Goal: Check status

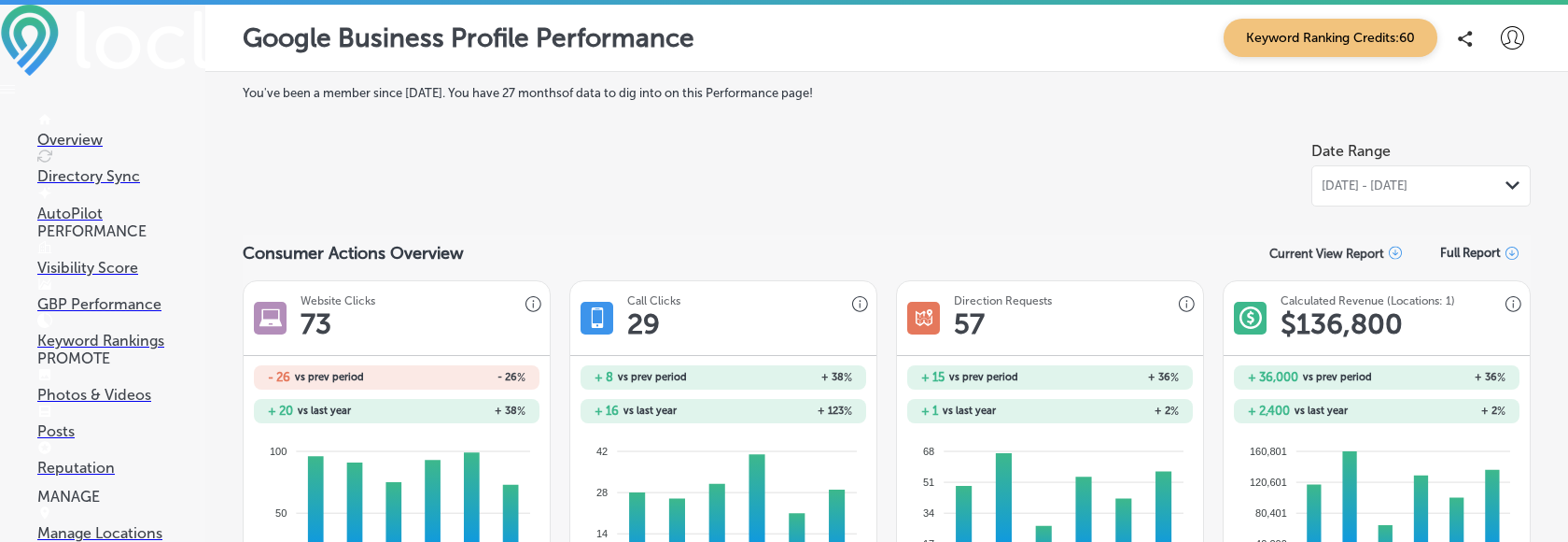
click at [80, 275] on p "Visibility Score" at bounding box center [122, 268] width 168 height 17
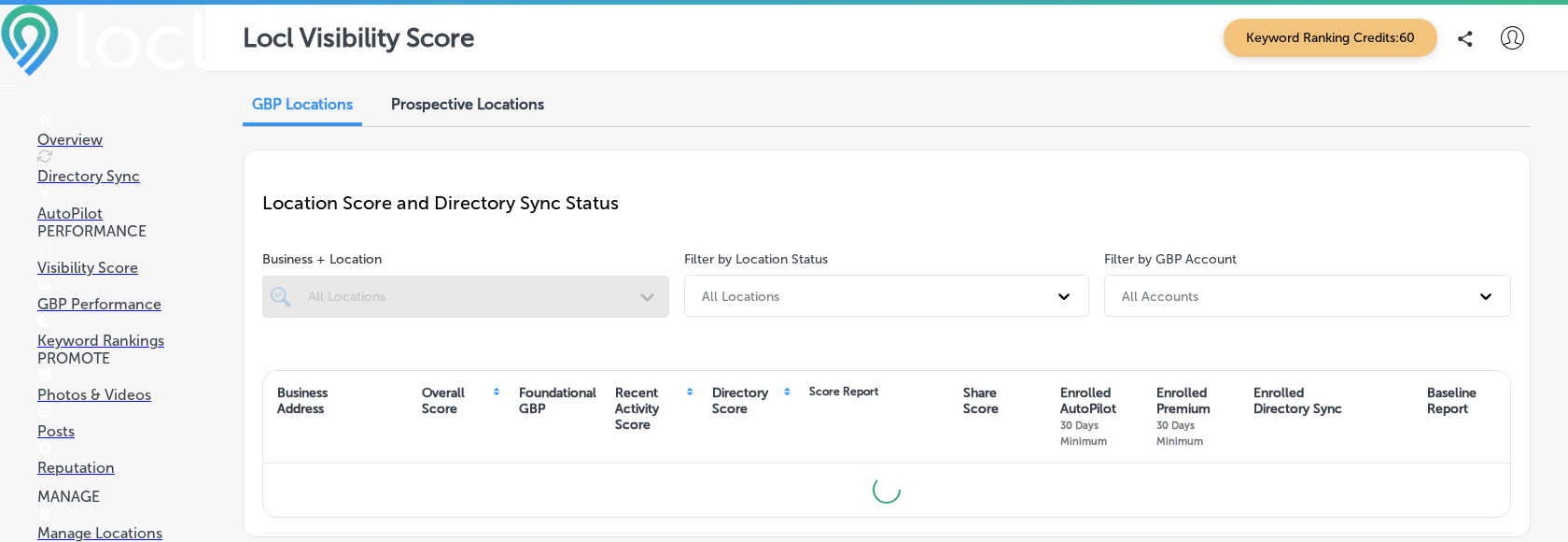
click at [102, 313] on p "GBP Performance" at bounding box center [122, 303] width 168 height 17
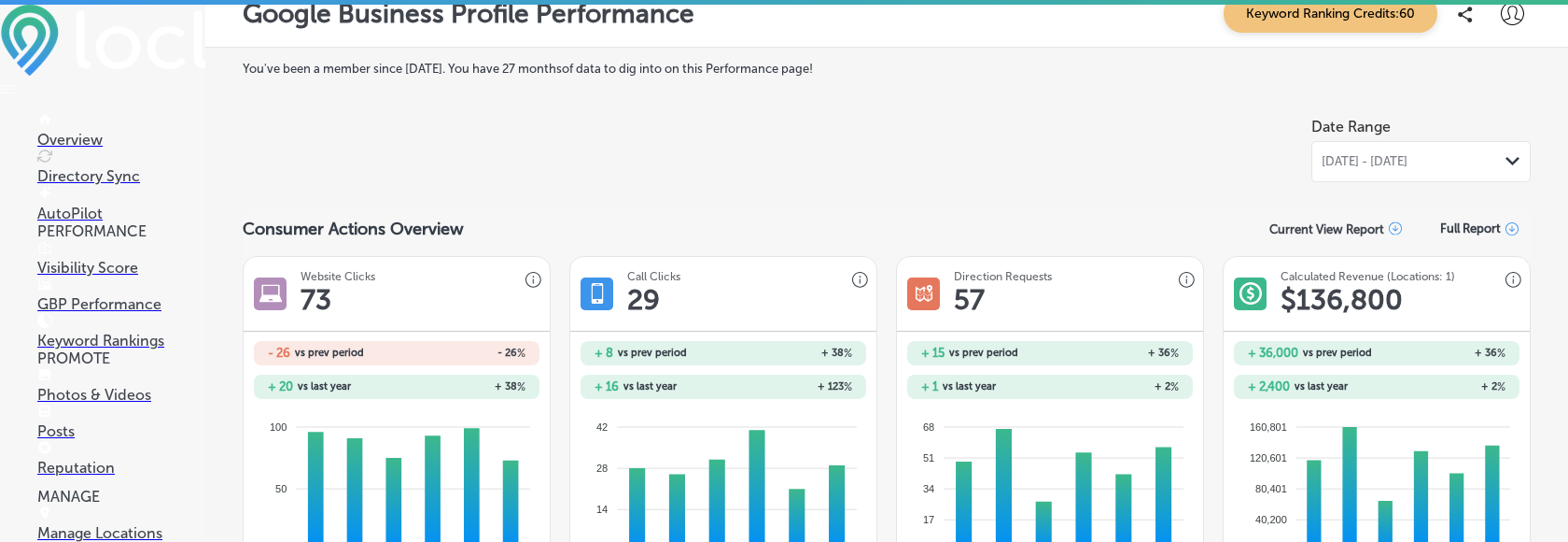
scroll to position [28, 0]
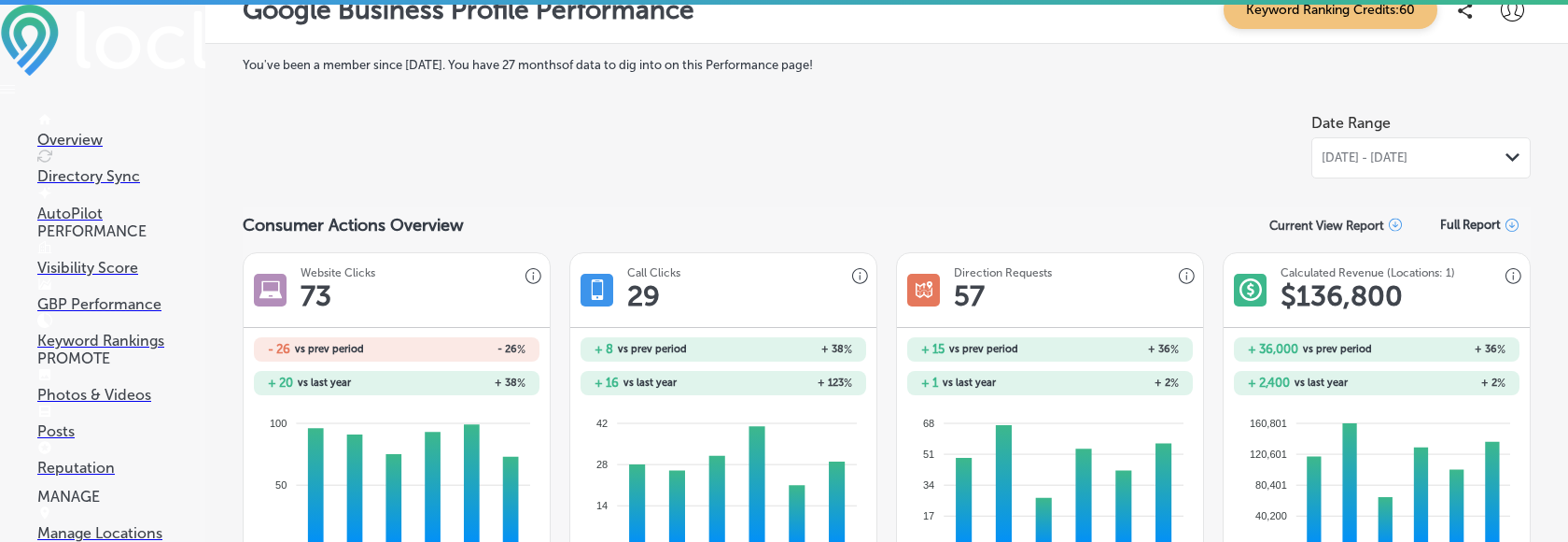
click at [1346, 153] on span "[DATE] - [DATE]" at bounding box center [1364, 157] width 86 height 14
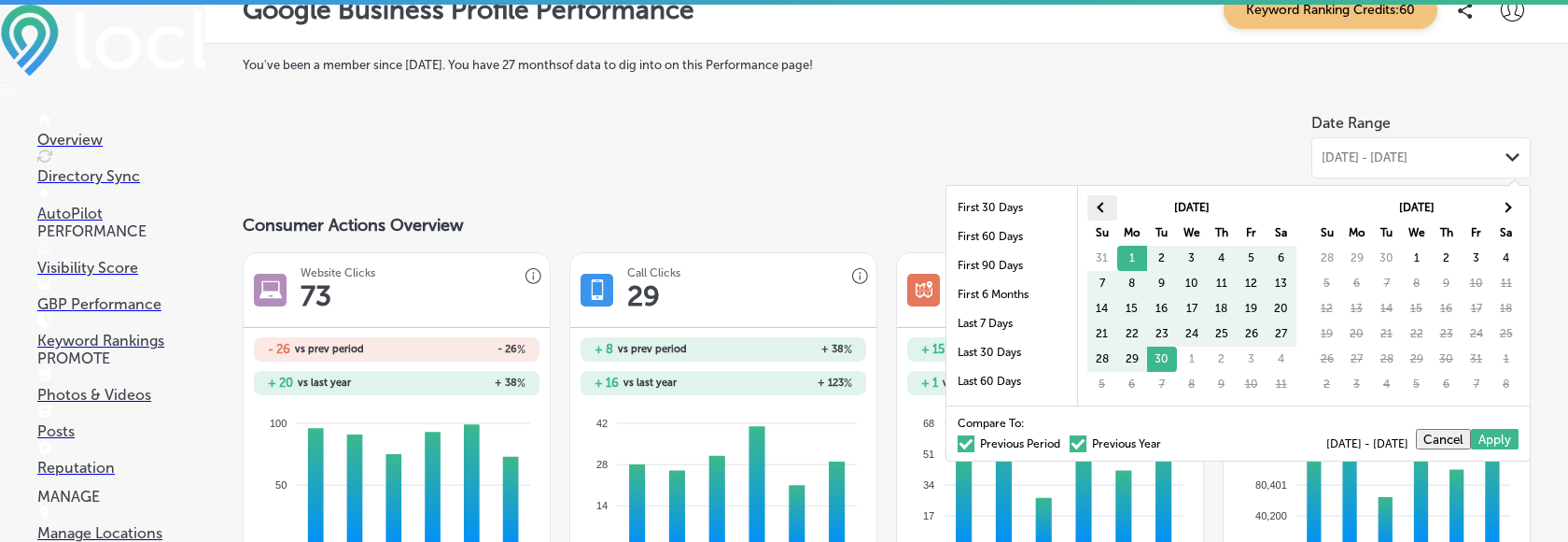
click at [1097, 211] on th at bounding box center [1102, 208] width 30 height 25
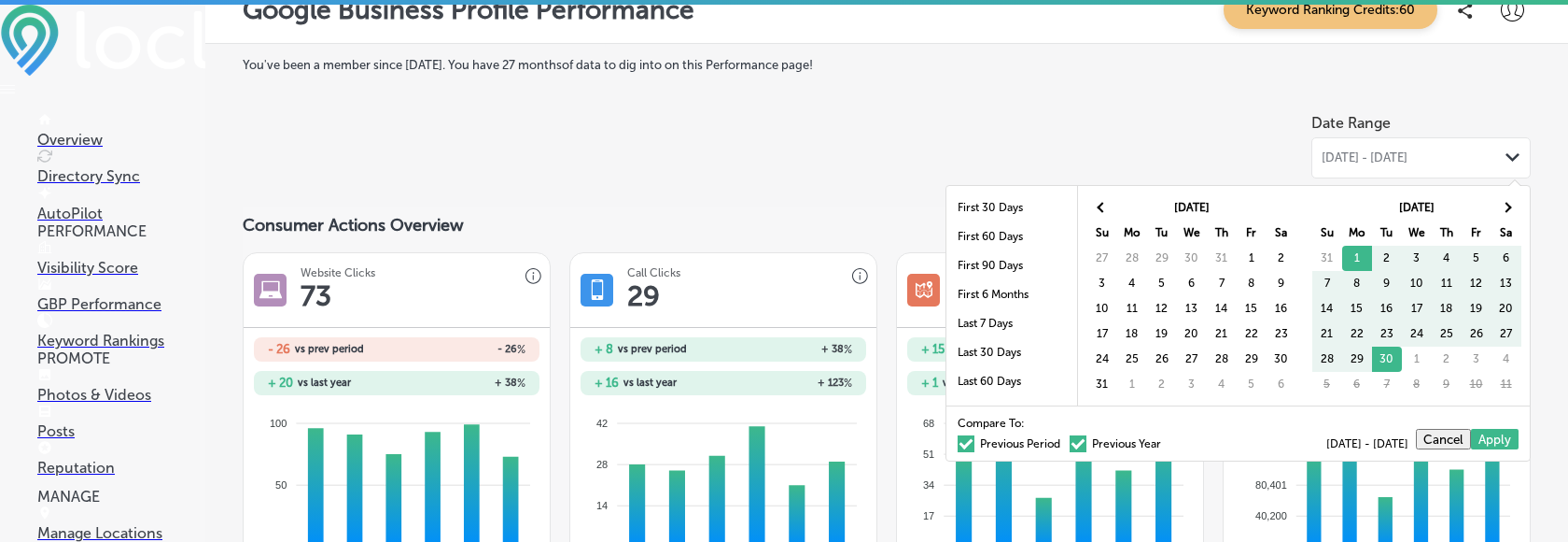
click at [1097, 211] on th at bounding box center [1102, 208] width 30 height 25
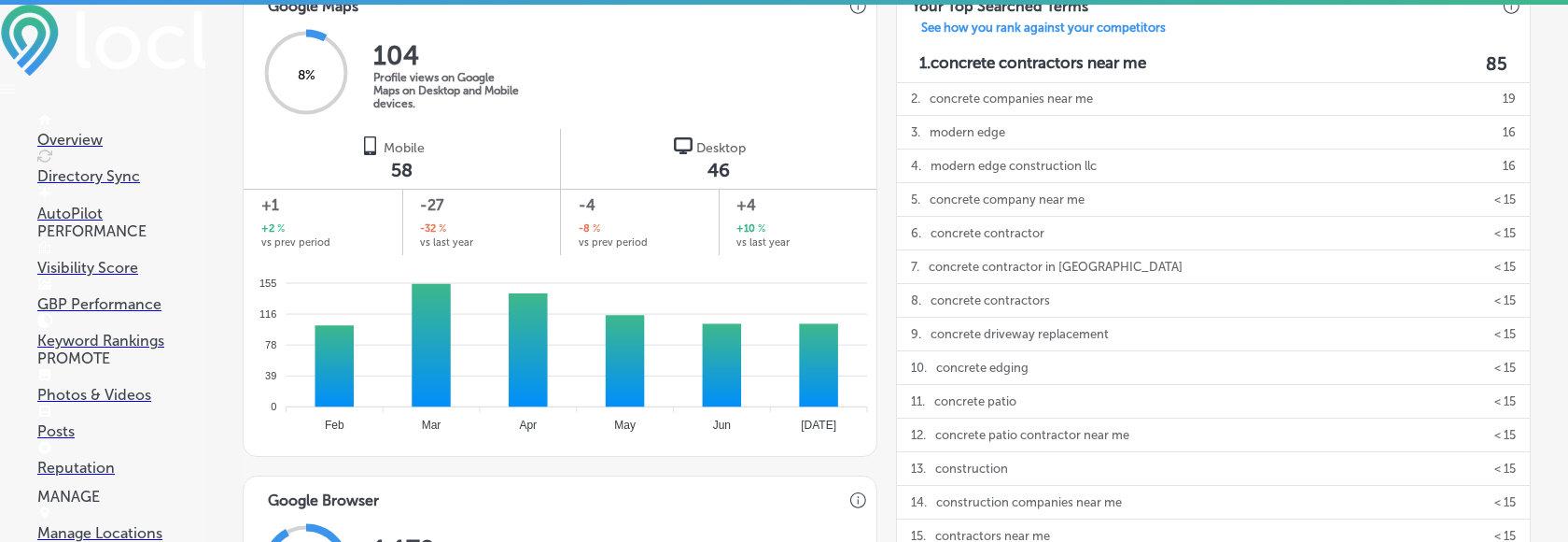
scroll to position [0, 0]
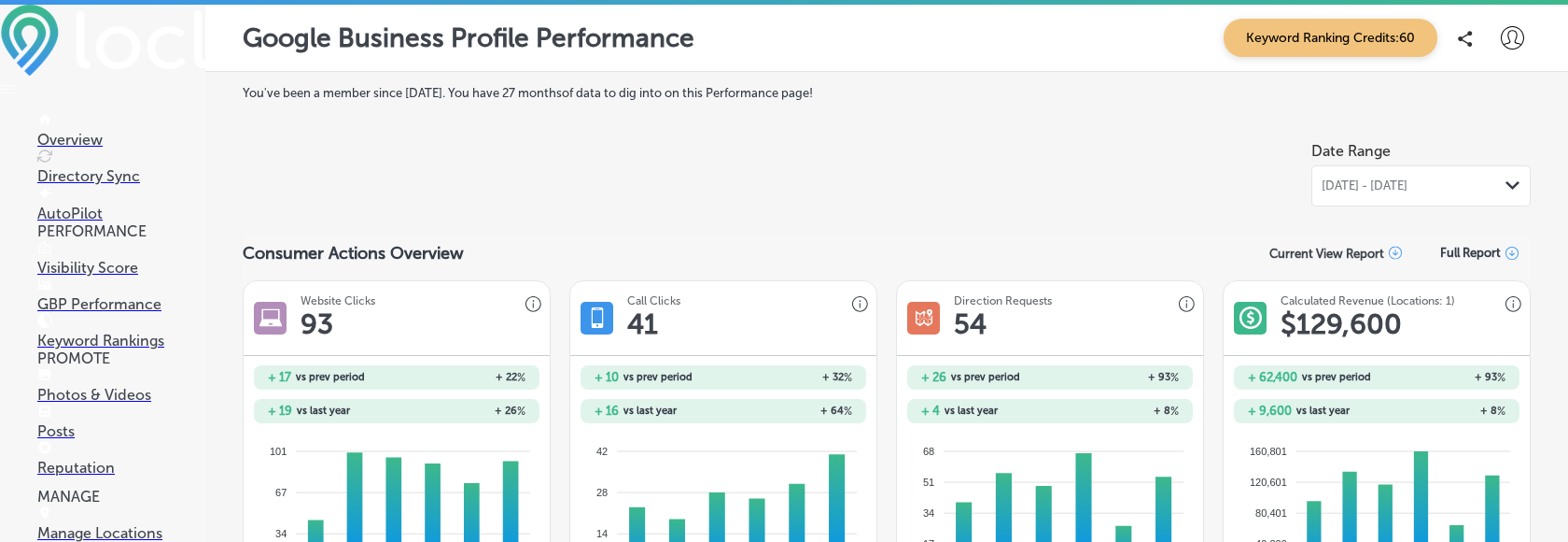
click at [1353, 187] on span "[DATE] - [DATE]" at bounding box center [1364, 185] width 86 height 14
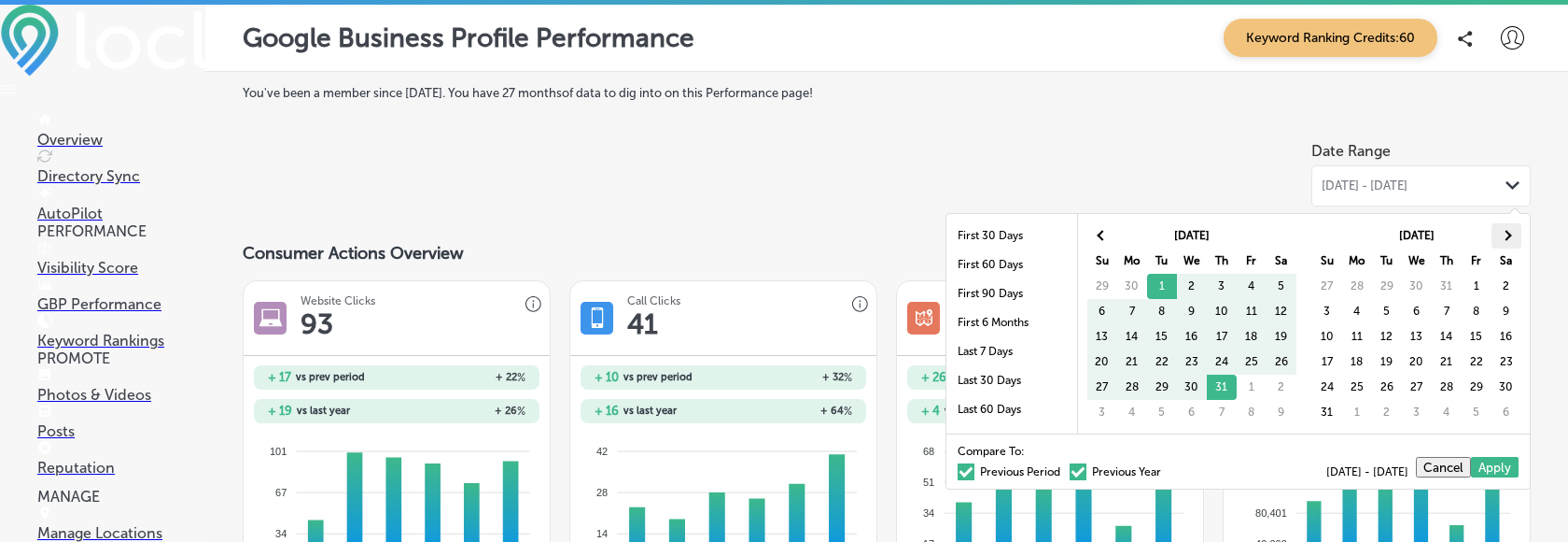
click at [1498, 240] on th at bounding box center [1505, 236] width 30 height 25
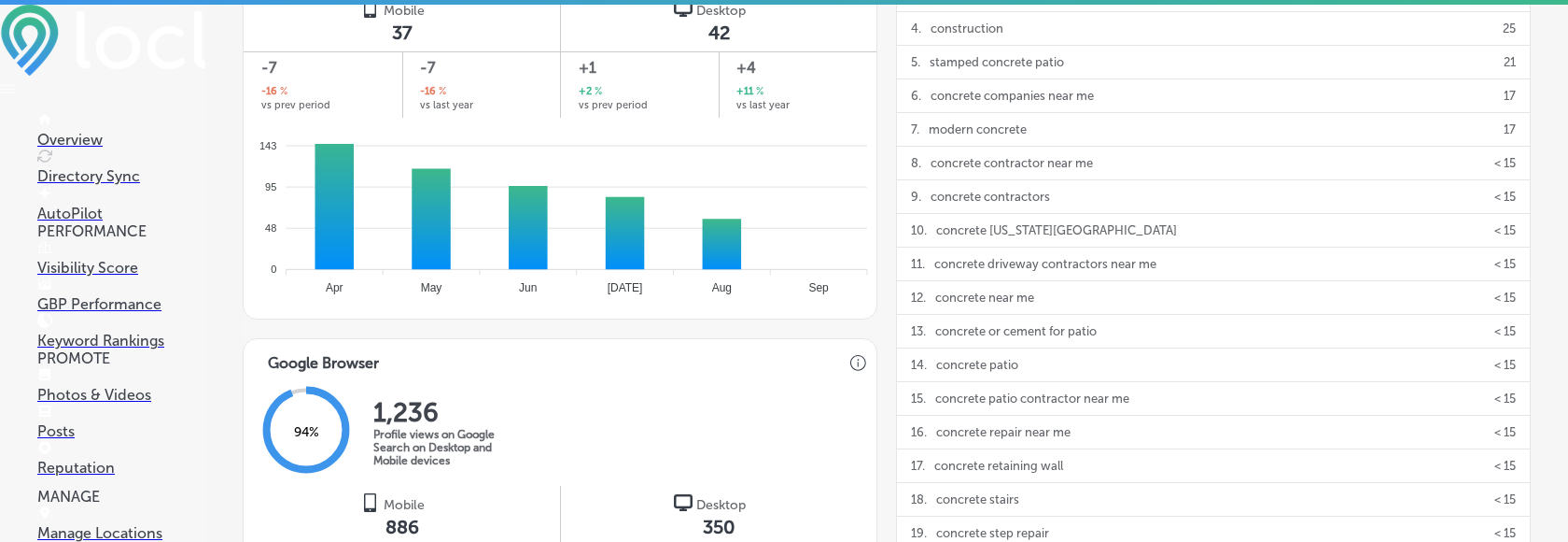
scroll to position [474, 0]
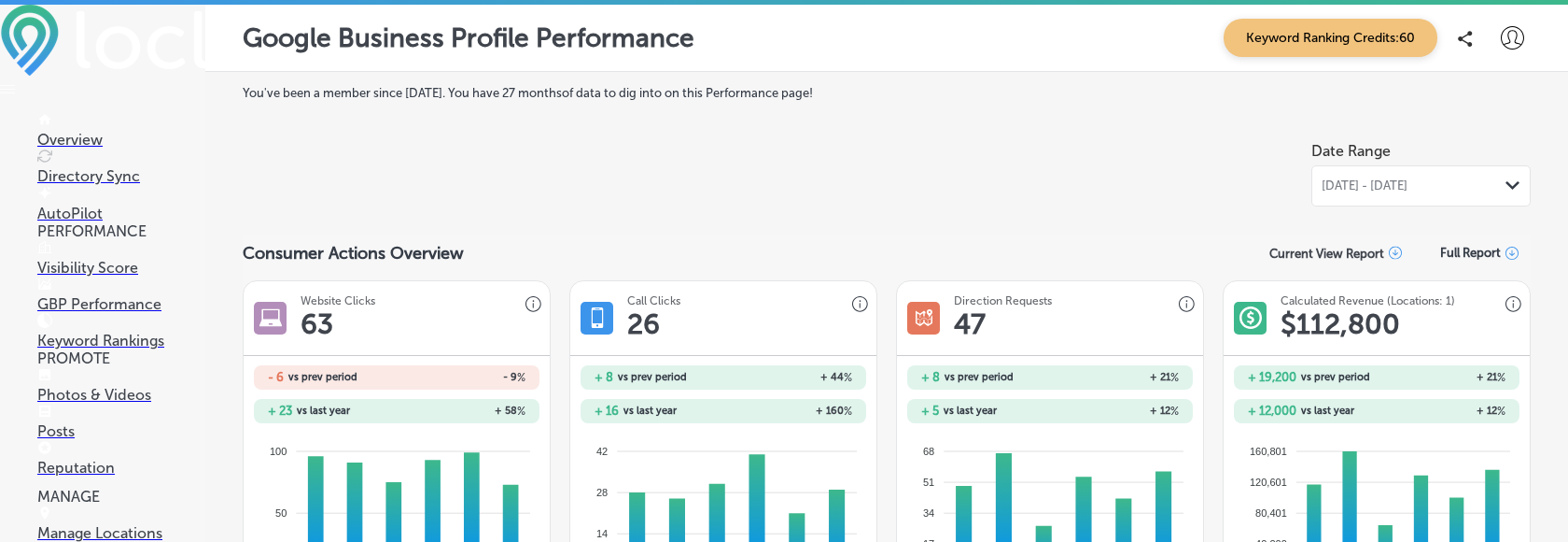
click at [1494, 184] on div "[DATE] - [DATE] Path Created with Sketch." at bounding box center [1421, 185] width 199 height 14
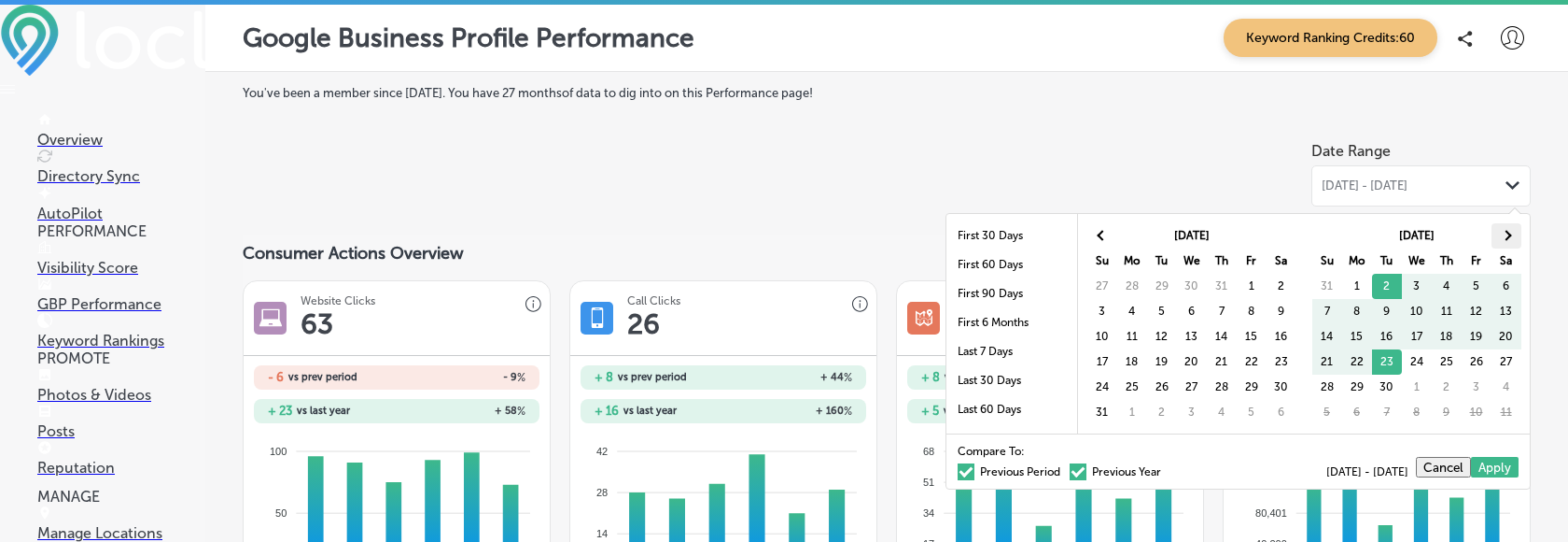
click at [1508, 240] on th at bounding box center [1505, 236] width 30 height 25
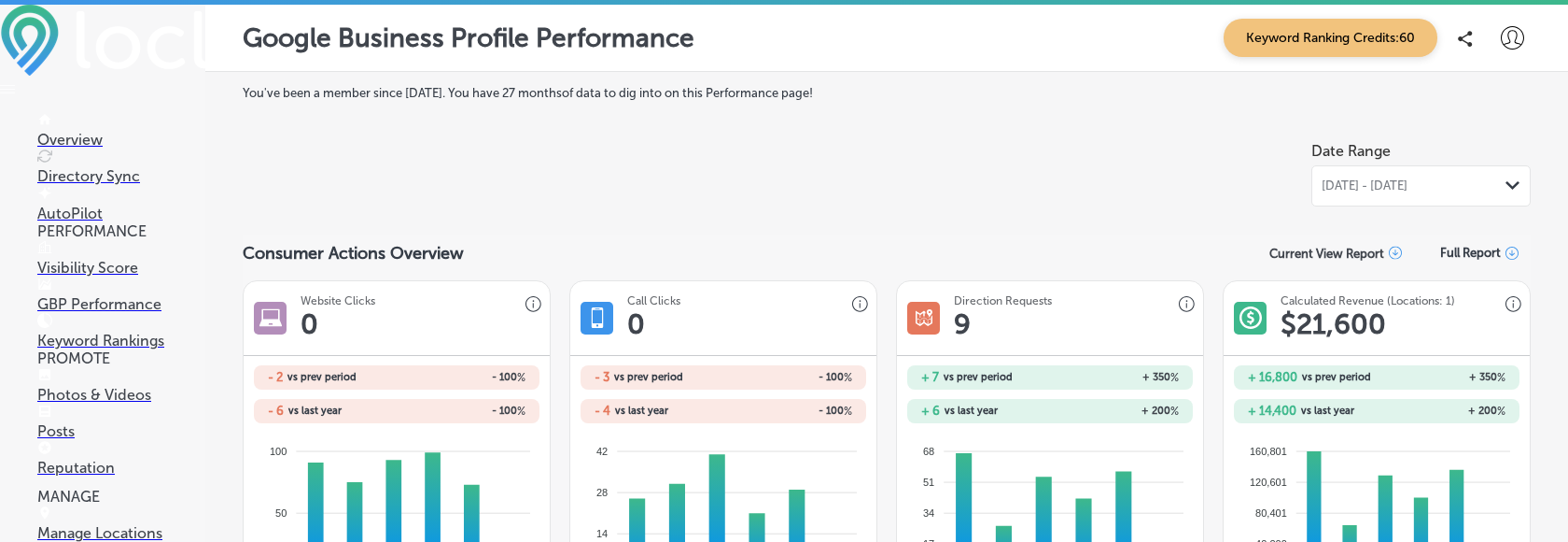
click at [1514, 34] on icon at bounding box center [1512, 38] width 23 height 23
click at [1477, 189] on p "Log Out" at bounding box center [1471, 200] width 56 height 22
